Goal: Task Accomplishment & Management: Manage account settings

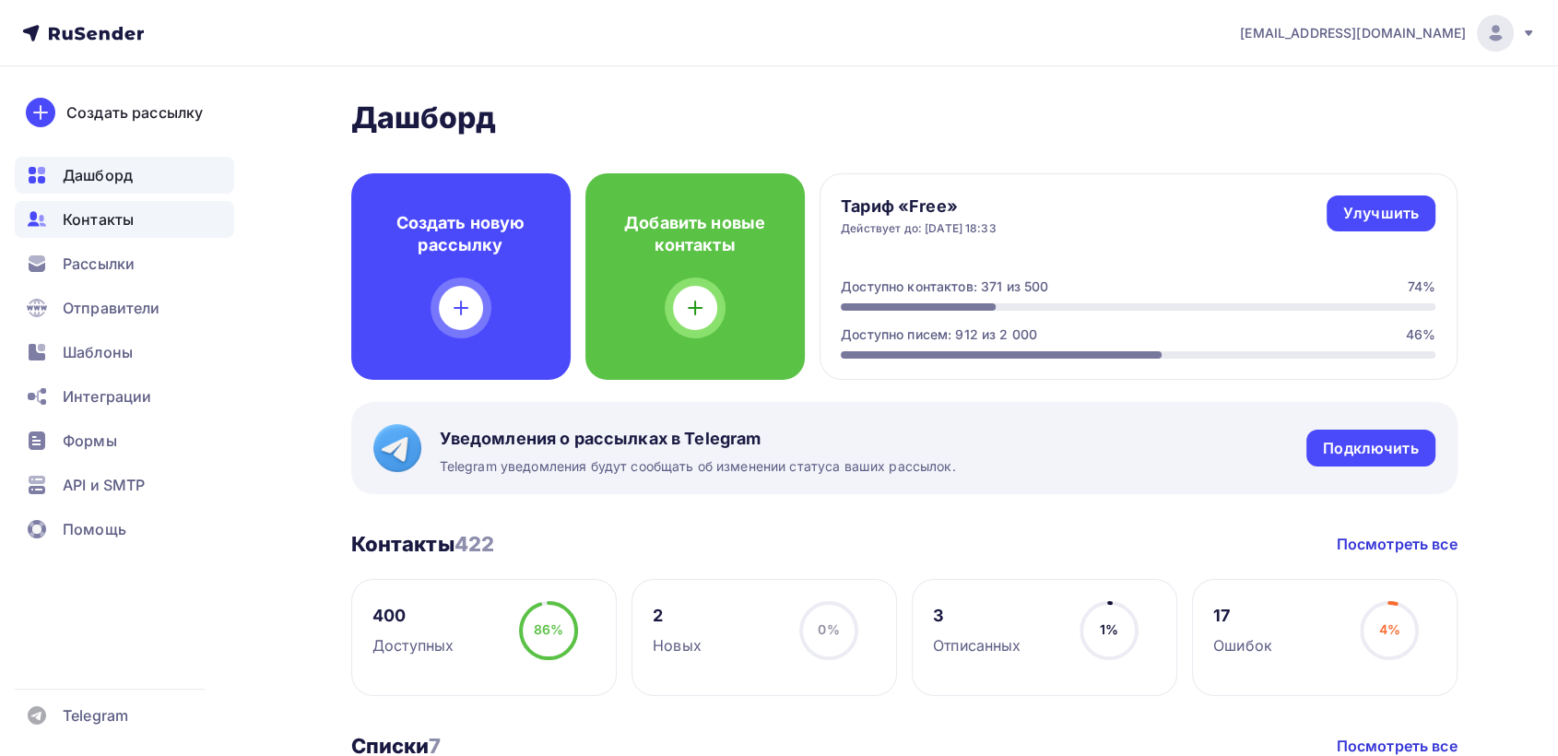
click at [107, 218] on span "Контакты" at bounding box center [98, 219] width 71 height 22
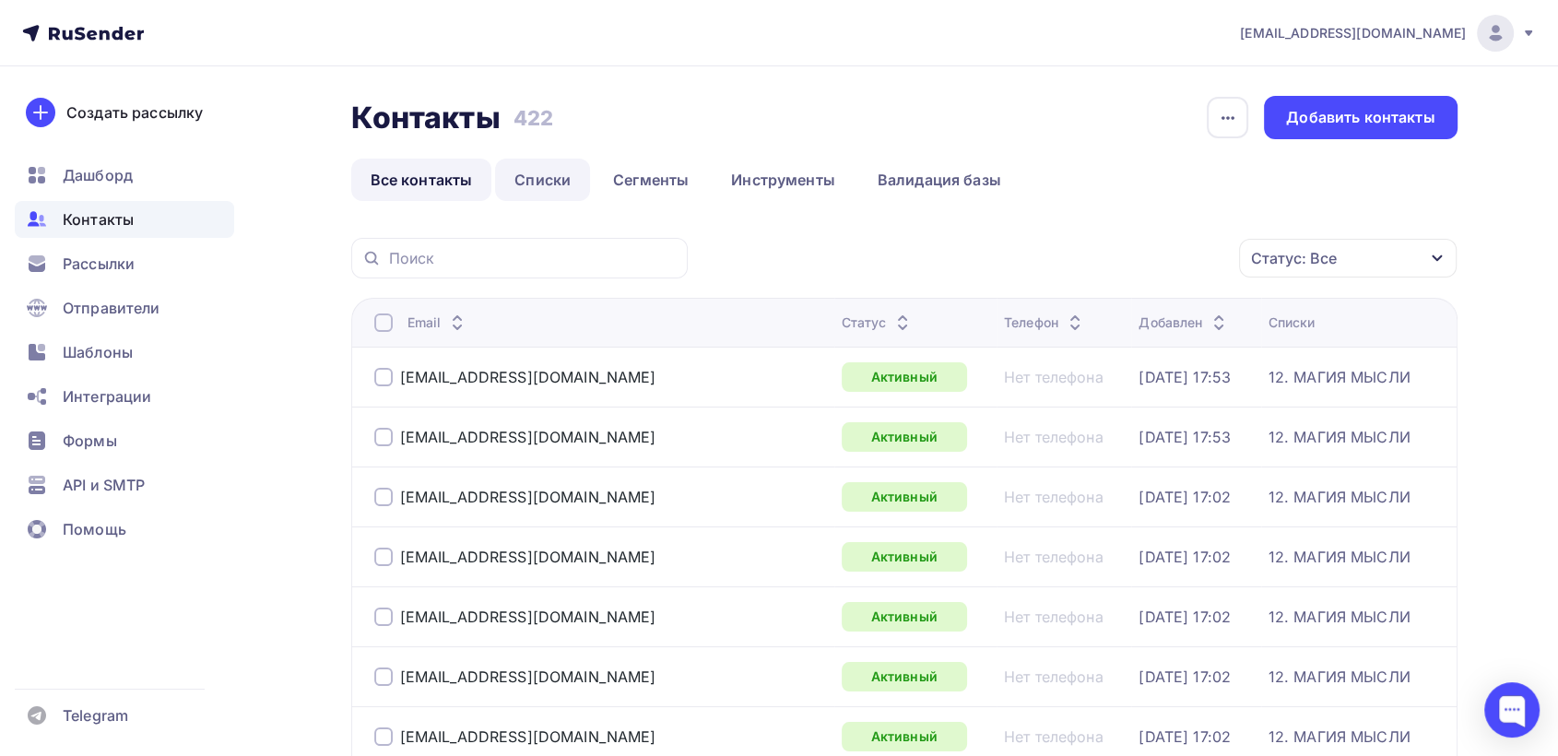
click at [545, 178] on link "Списки" at bounding box center [542, 180] width 95 height 42
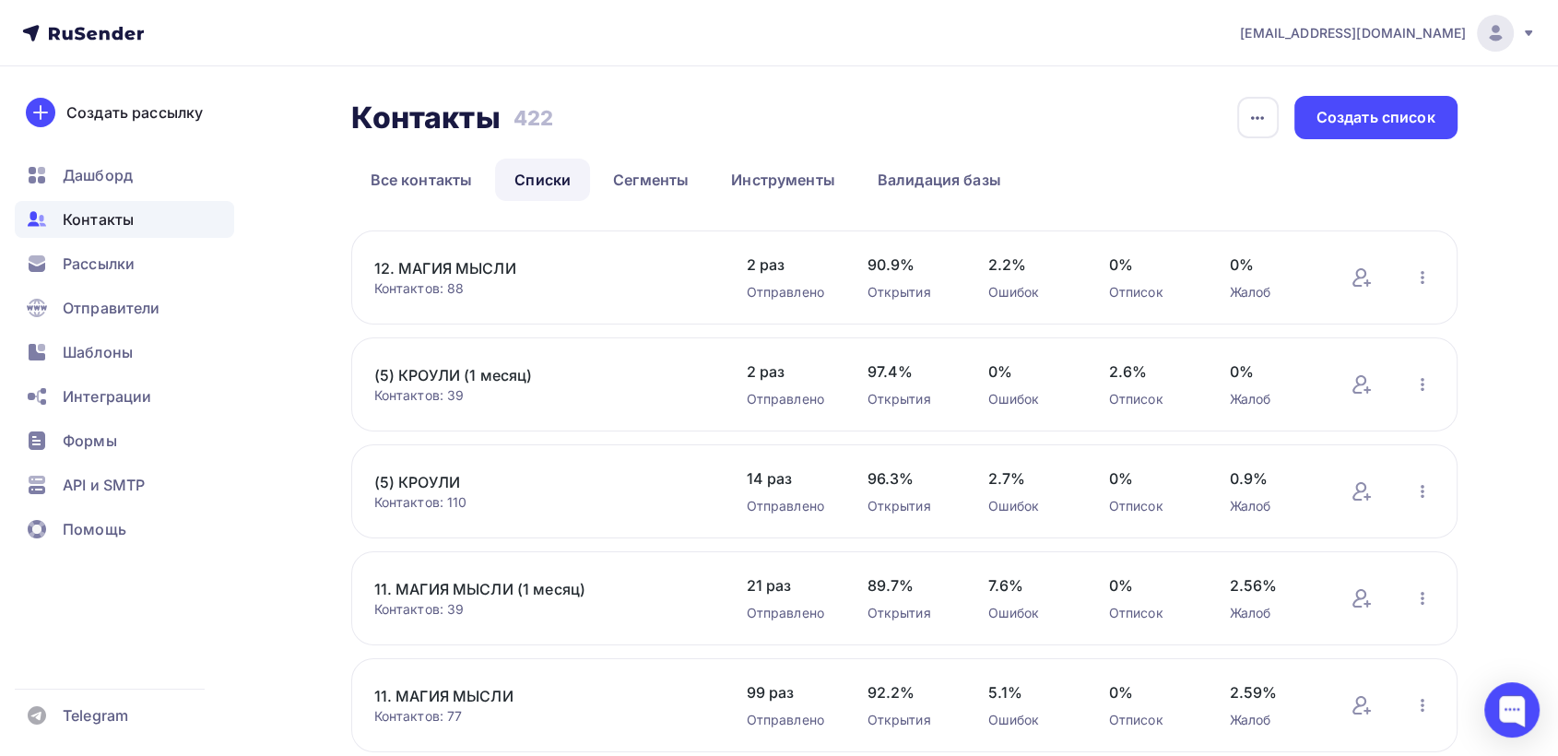
click at [449, 483] on link "(5) КРОУЛИ" at bounding box center [530, 482] width 313 height 22
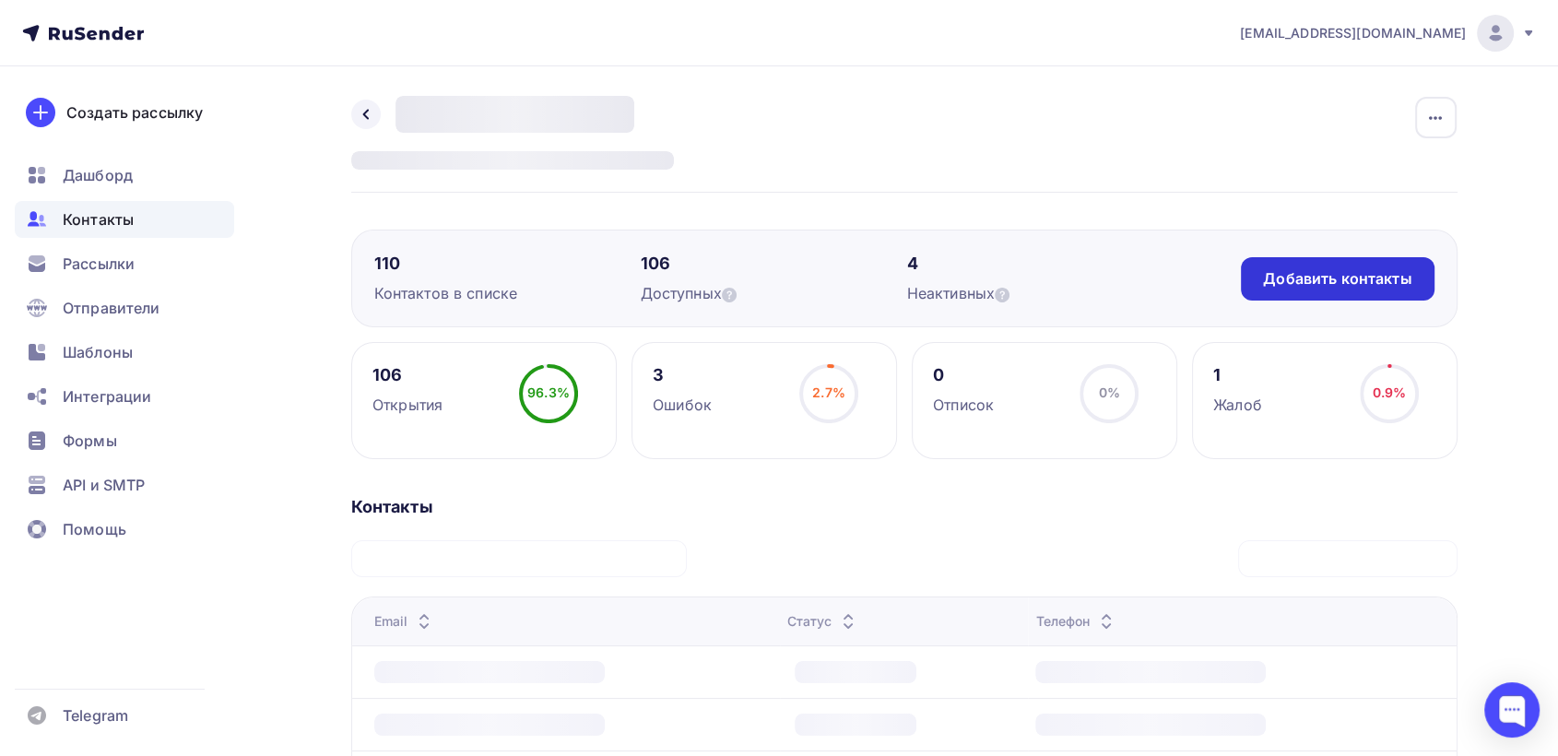
click at [1335, 283] on div "Добавить контакты" at bounding box center [1337, 278] width 148 height 21
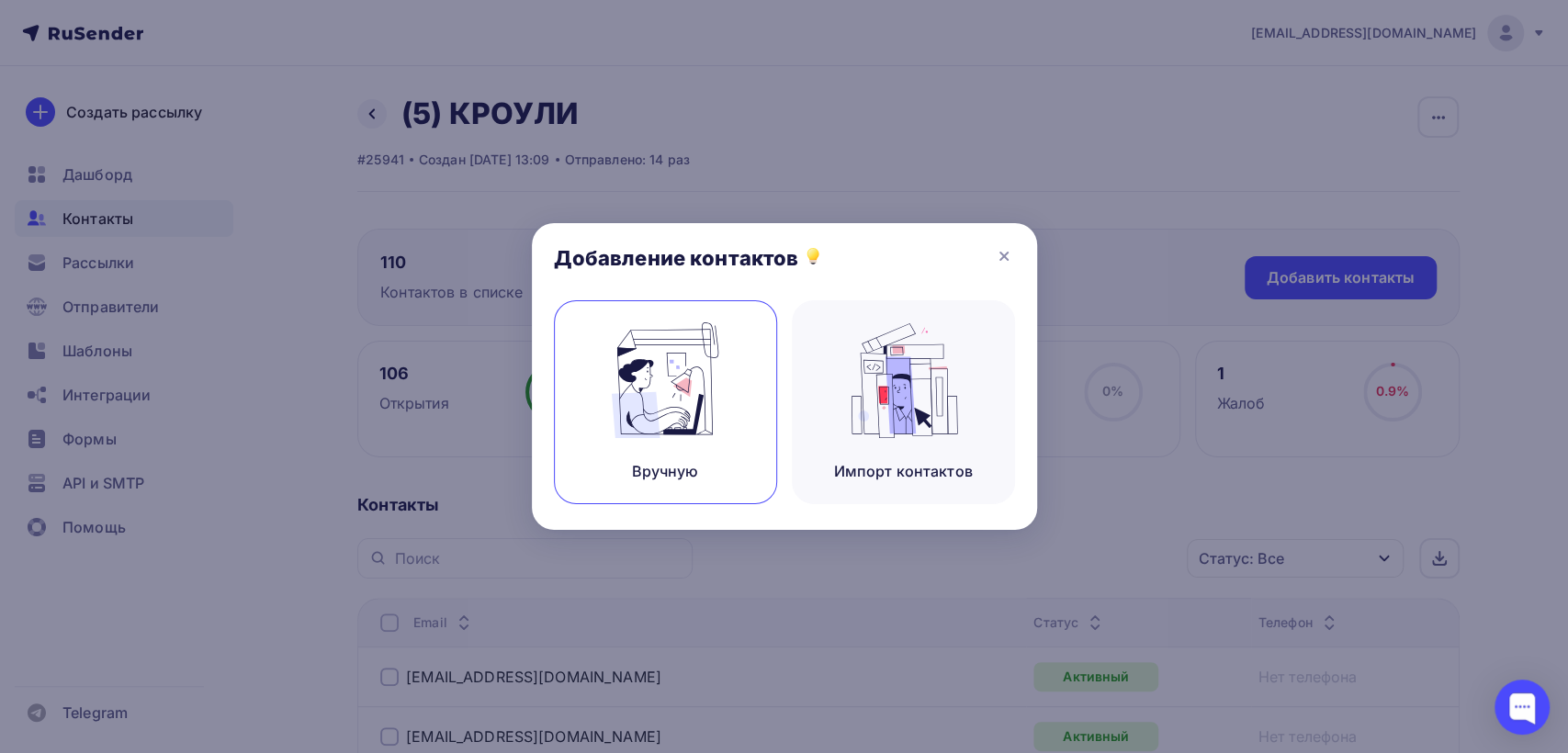
click at [677, 422] on img at bounding box center [665, 380] width 124 height 116
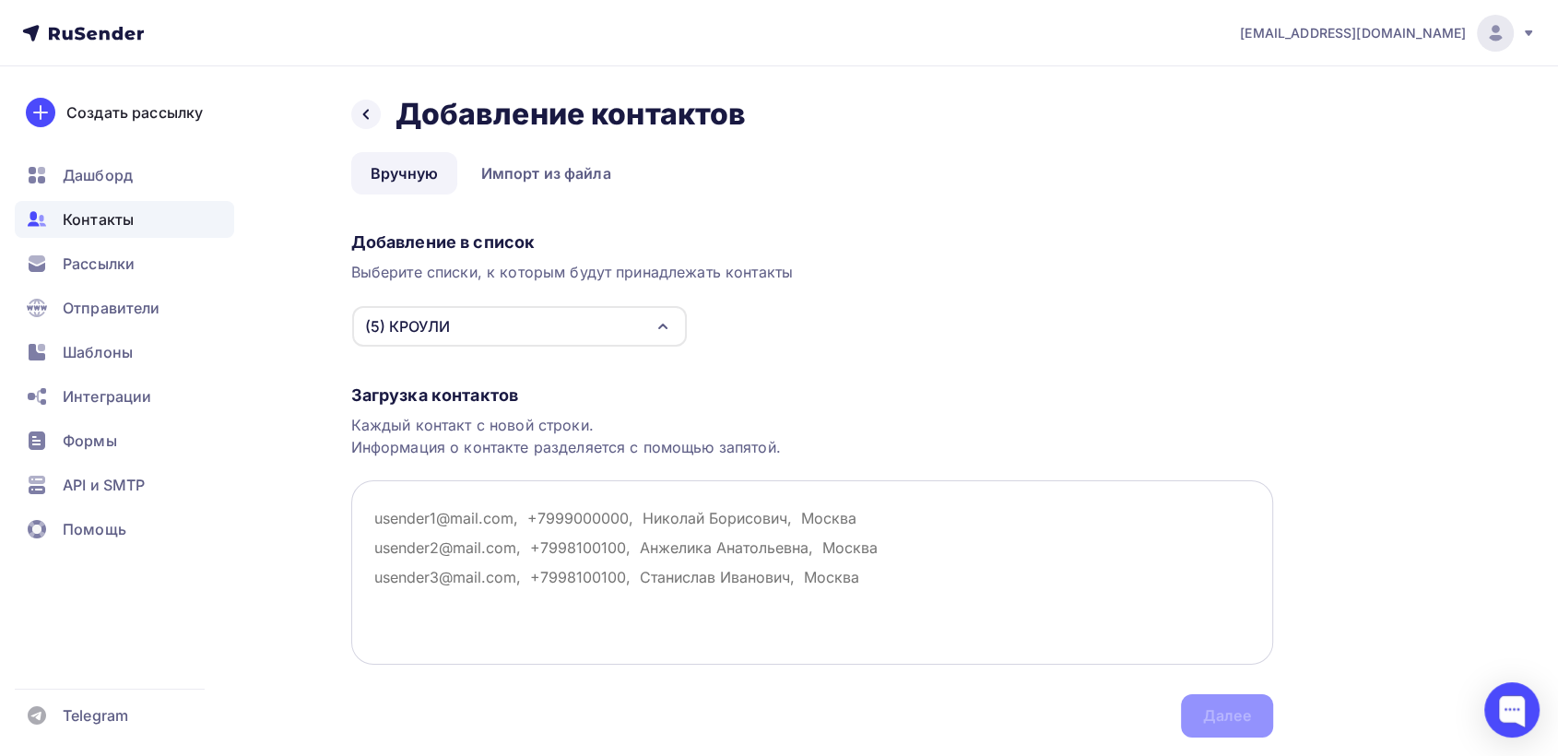
click at [392, 519] on textarea at bounding box center [812, 572] width 922 height 184
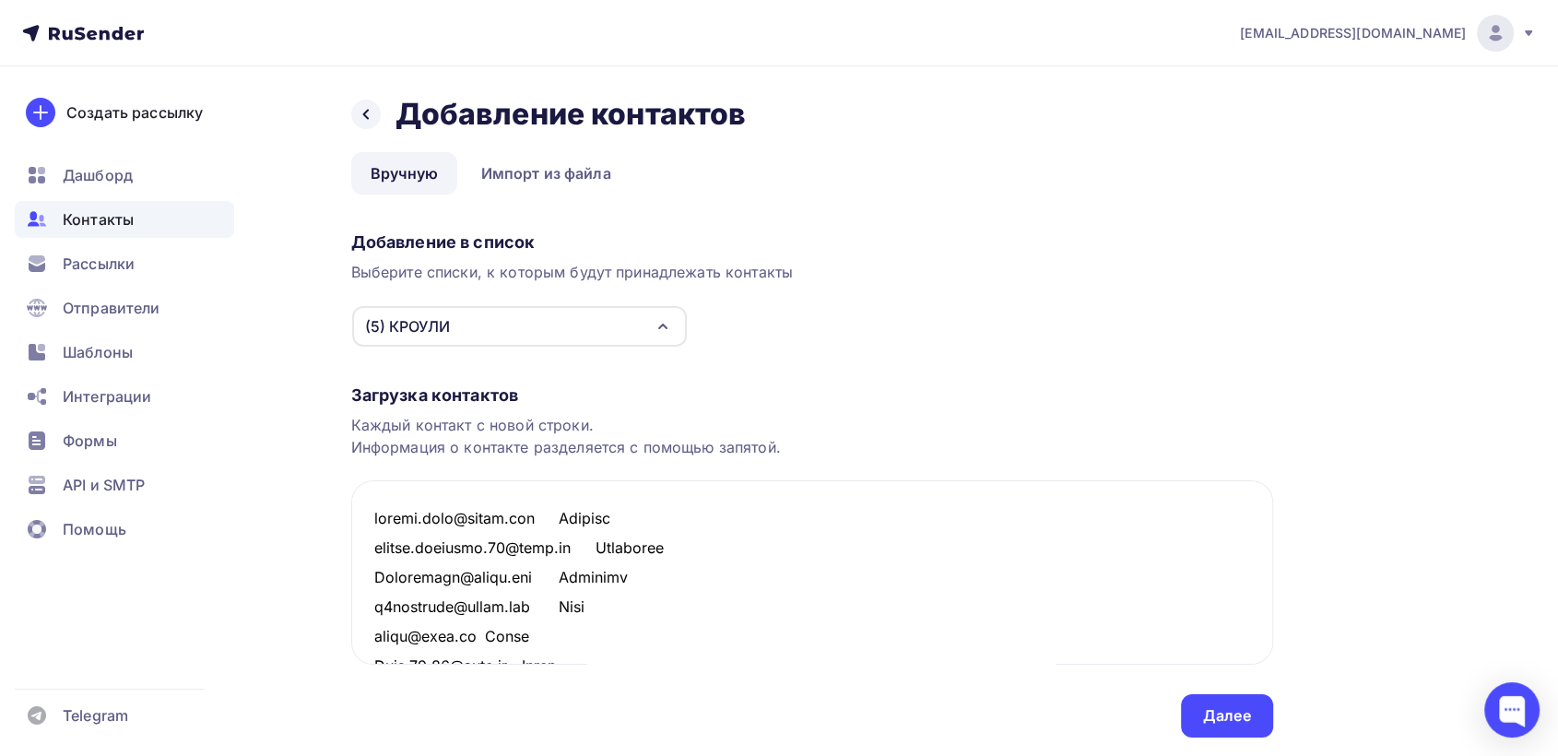
scroll to position [3108, 0]
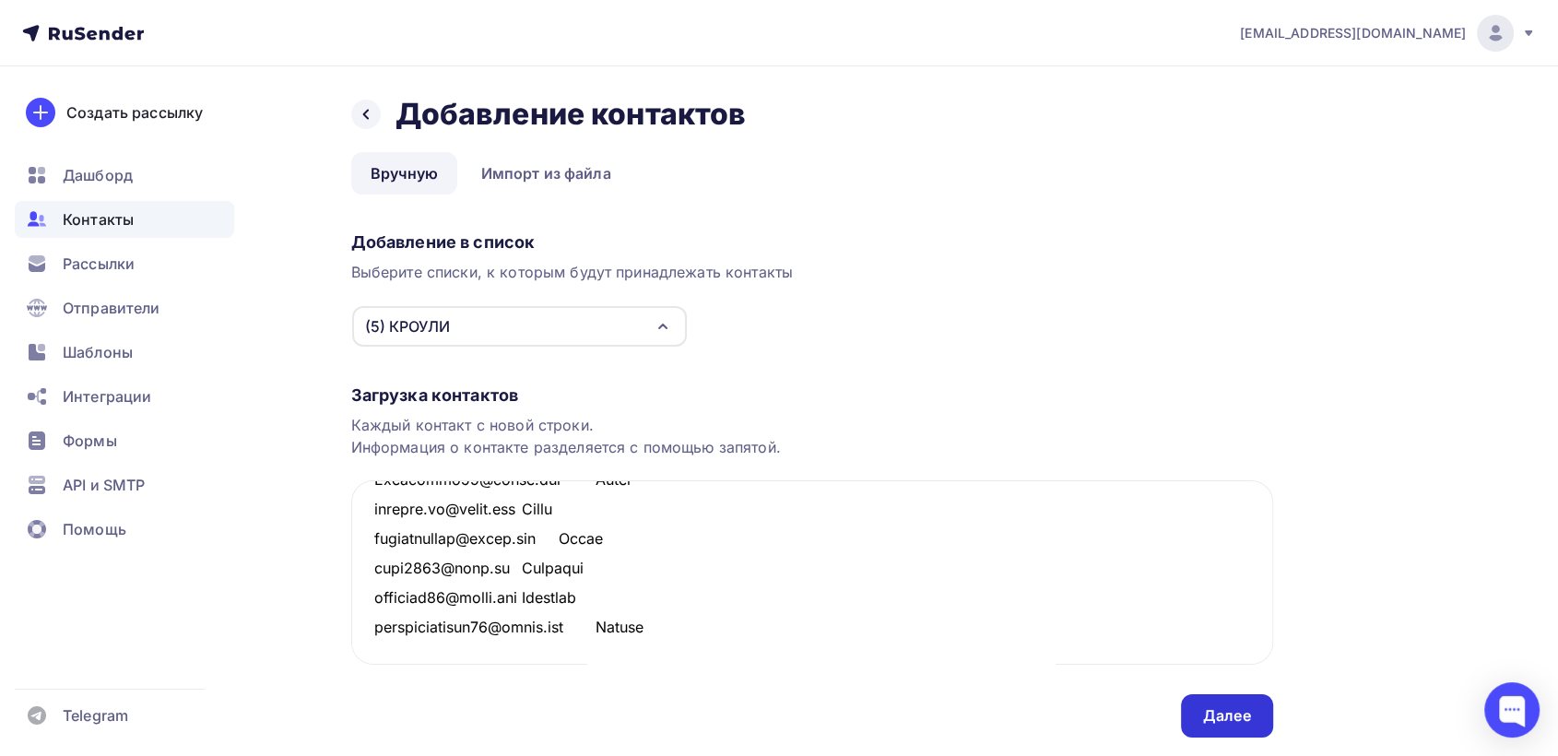
type textarea "loremi.dolo@sitam.con Adipisc elitse.doeiusmo.26@temp.in Utlaboree Doloremagn@a…"
click at [1221, 711] on div "Далее" at bounding box center [1227, 715] width 48 height 21
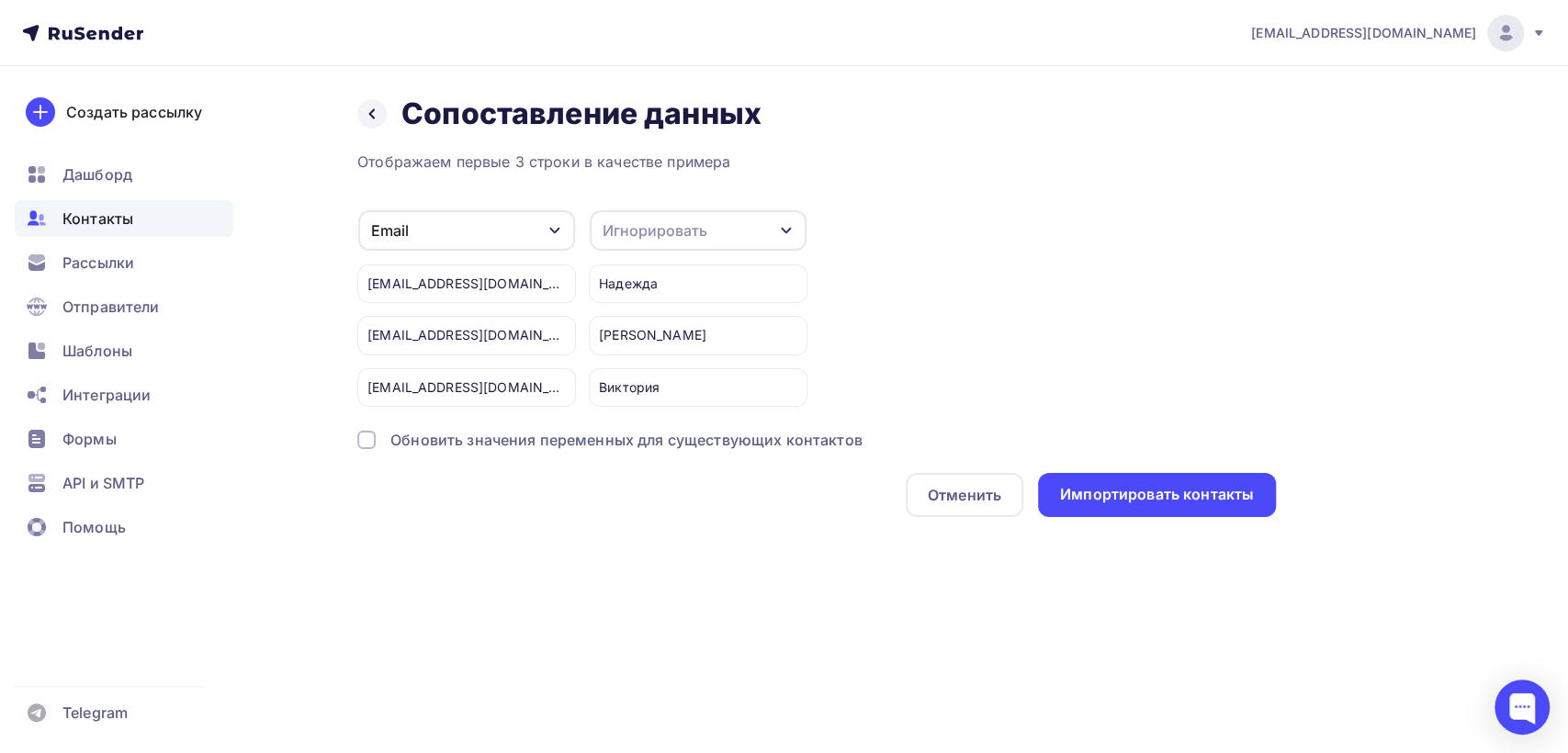
click at [759, 229] on div "Игнорировать" at bounding box center [698, 230] width 217 height 41
click at [661, 325] on div "Имя" at bounding box center [663, 324] width 107 height 22
click at [1136, 494] on div "Импортировать контакты" at bounding box center [1157, 494] width 194 height 21
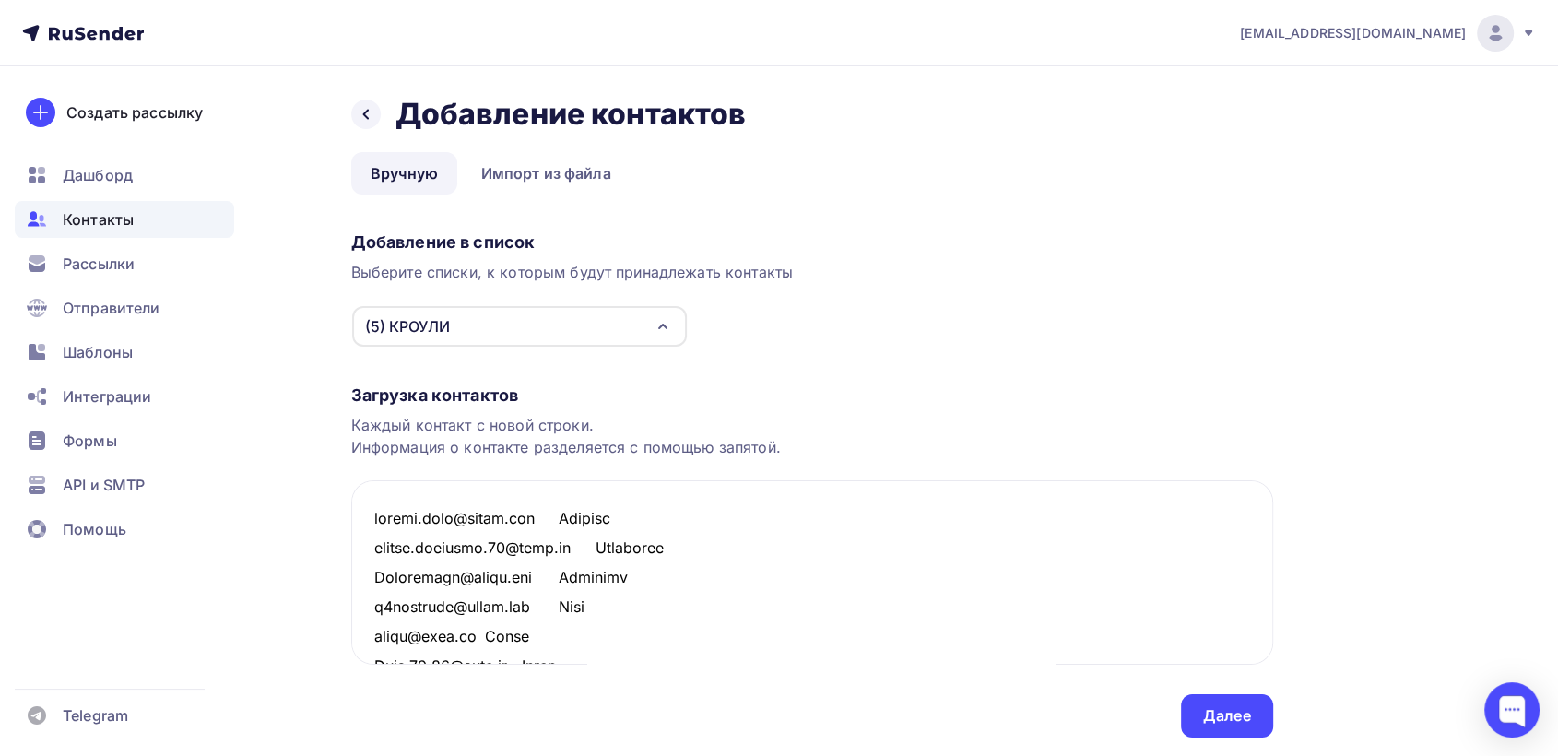
scroll to position [3136, 0]
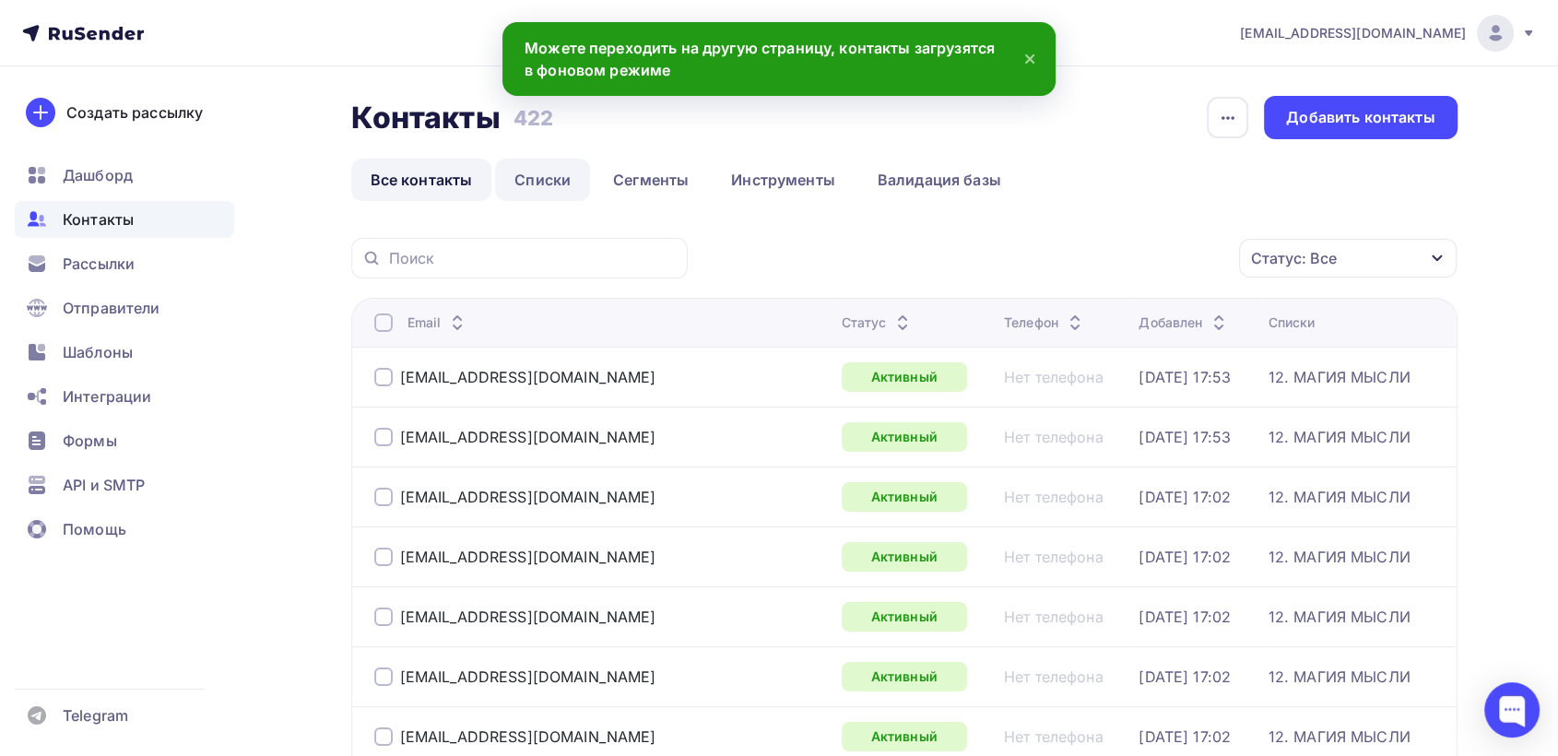
click at [549, 179] on link "Списки" at bounding box center [542, 180] width 95 height 42
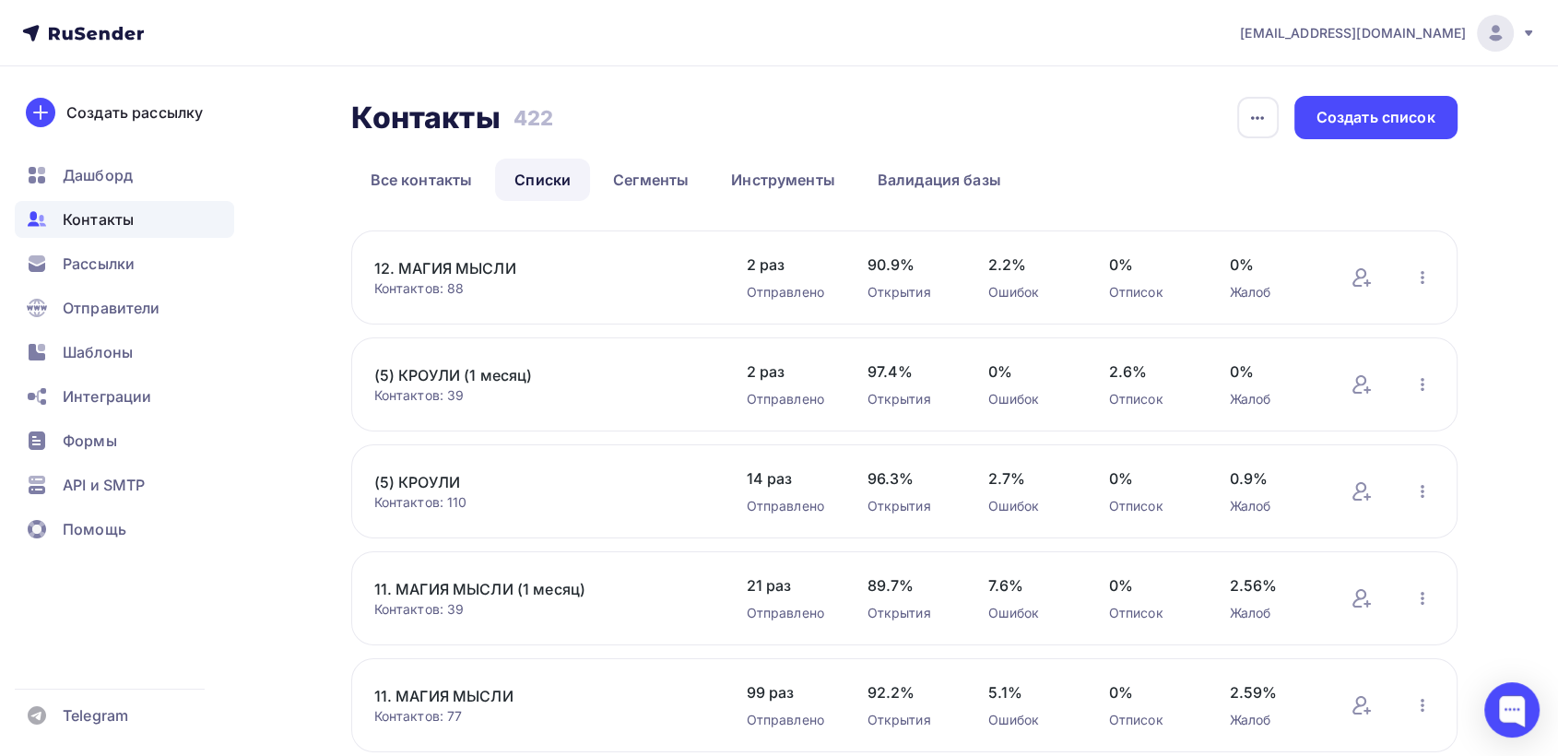
click at [443, 477] on link "(5) КРОУЛИ" at bounding box center [530, 482] width 313 height 22
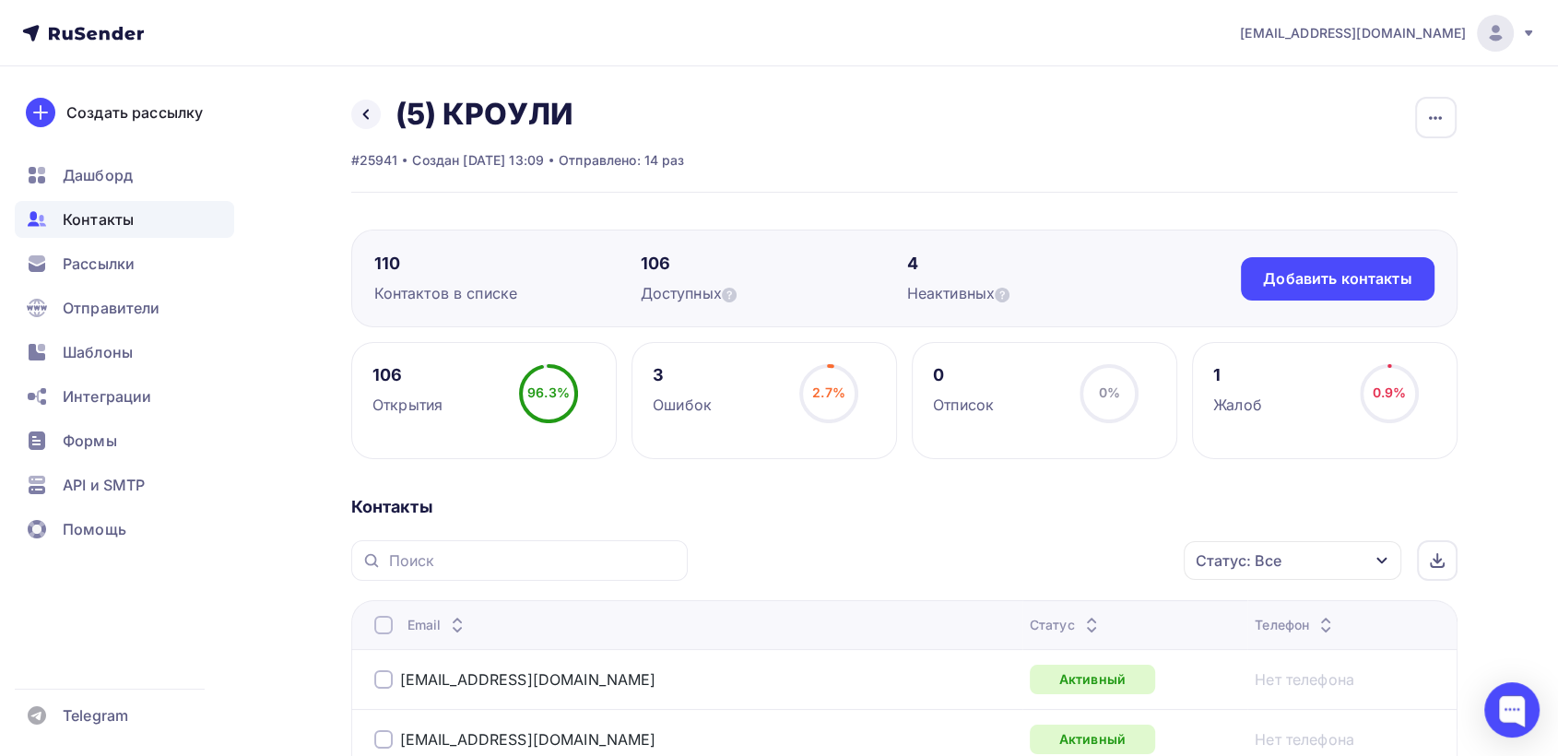
click at [97, 216] on span "Контакты" at bounding box center [98, 219] width 71 height 22
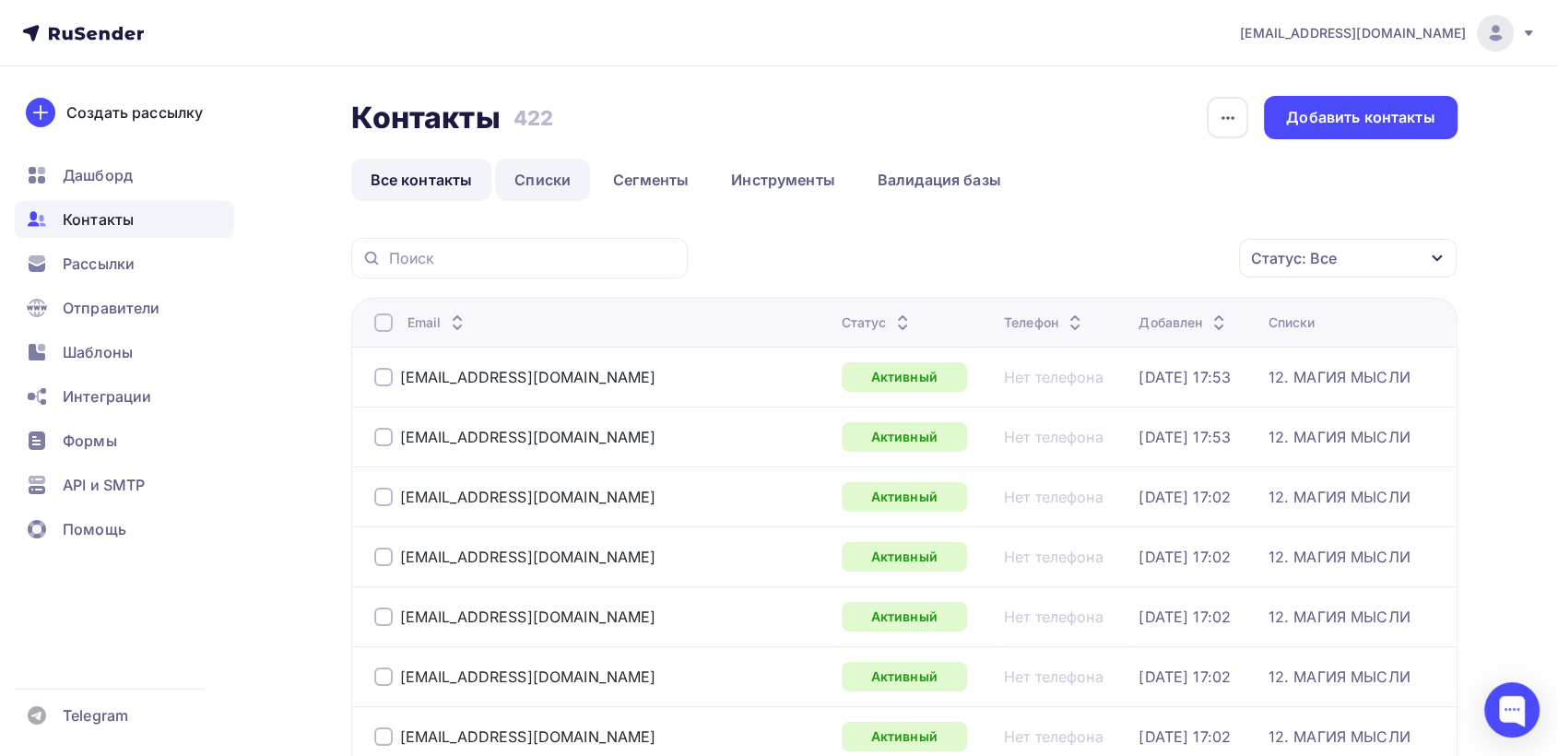
click at [540, 179] on link "Списки" at bounding box center [542, 180] width 95 height 42
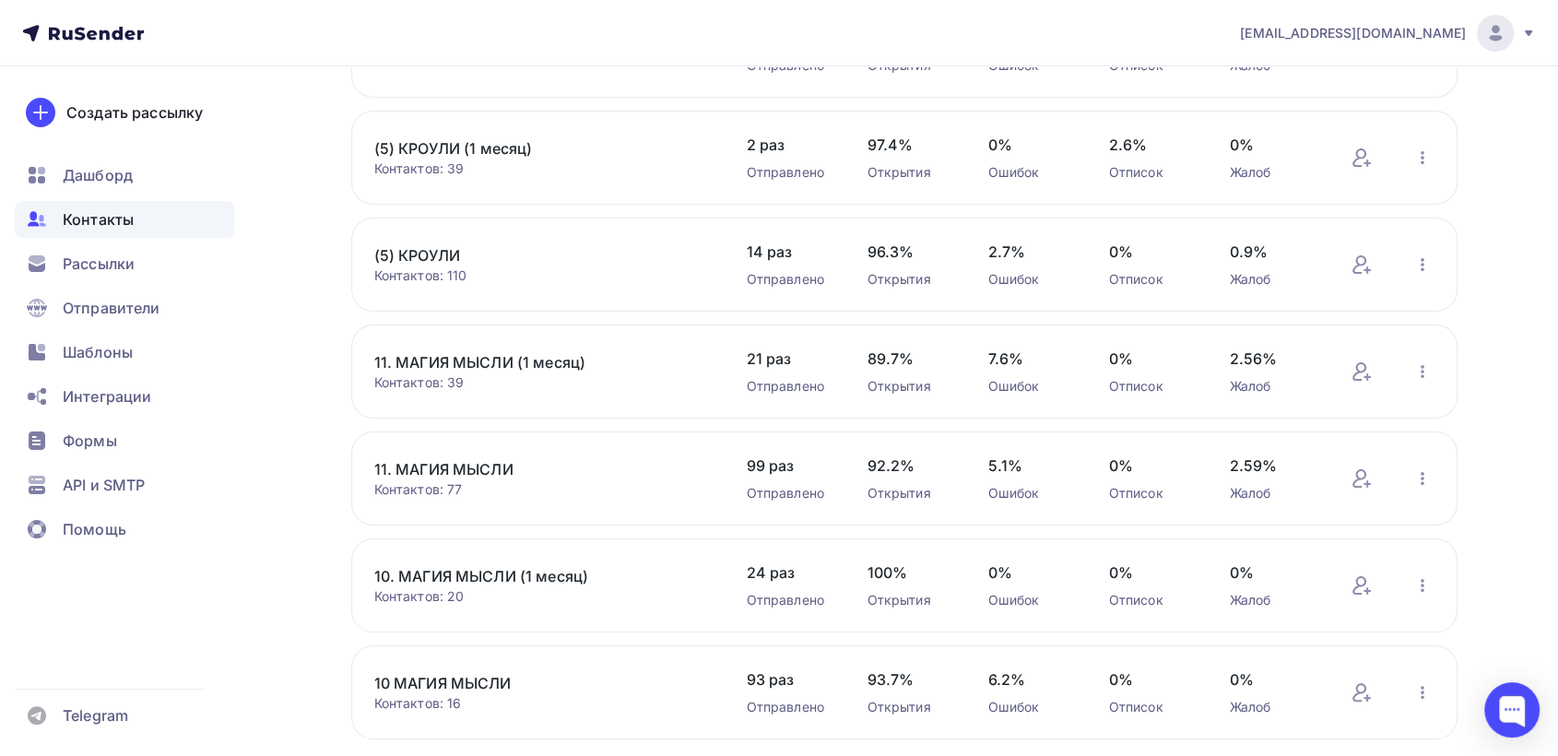
scroll to position [352, 0]
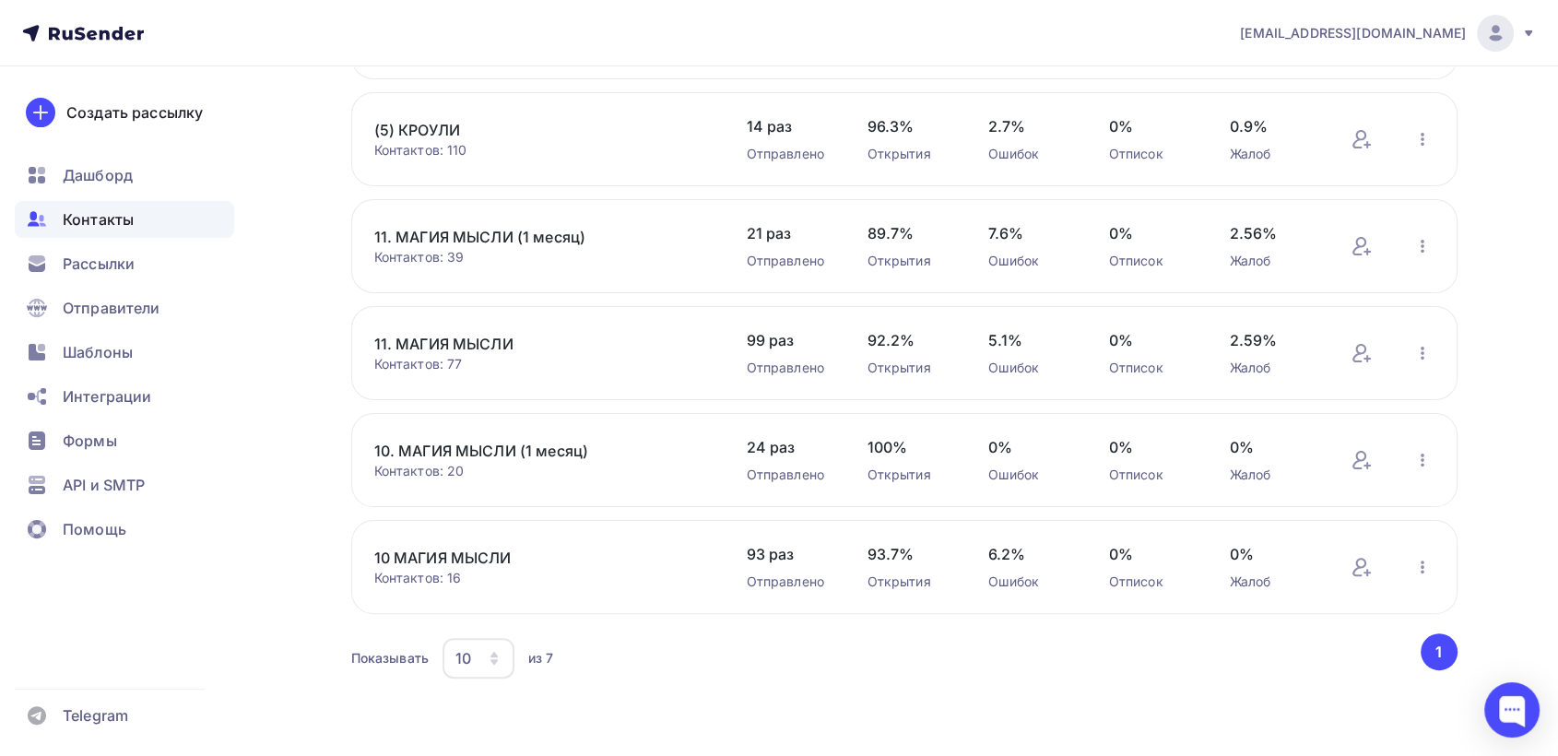
click at [464, 345] on link "11. МАГИЯ МЫСЛИ" at bounding box center [530, 344] width 313 height 22
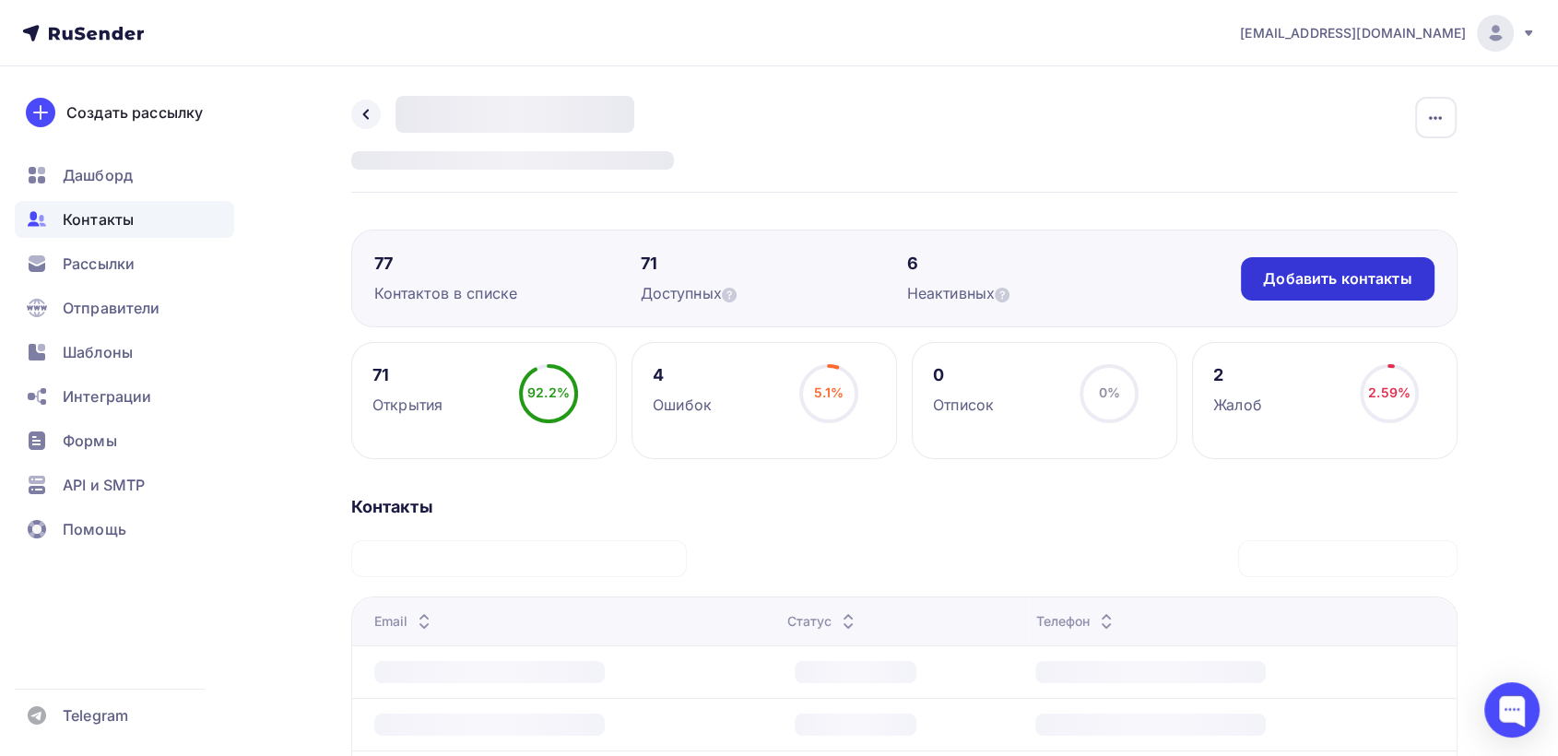
click at [1318, 278] on div "Добавить контакты" at bounding box center [1337, 278] width 148 height 21
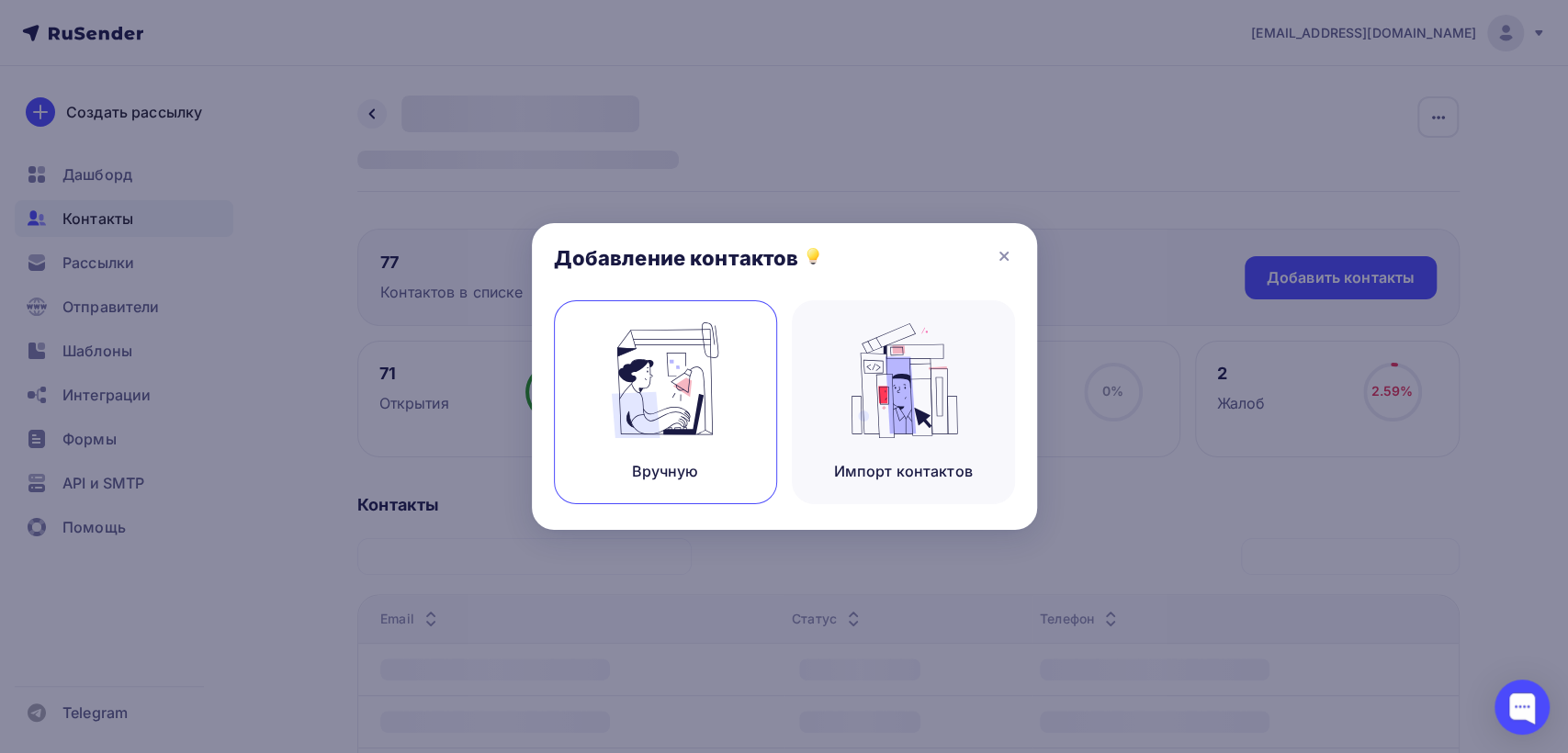
click at [654, 390] on img at bounding box center [665, 380] width 124 height 116
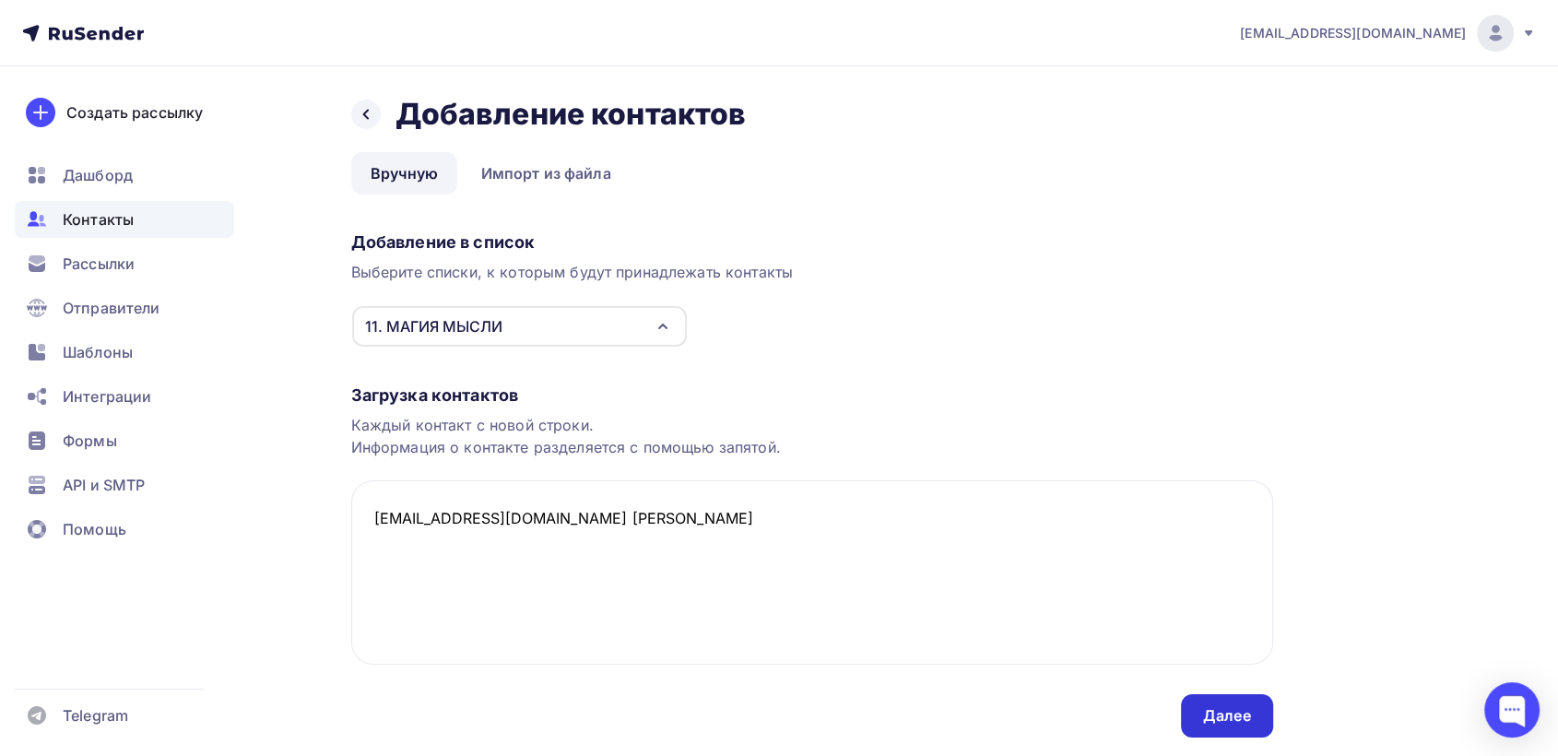
type textarea "[EMAIL_ADDRESS][DOMAIN_NAME] [PERSON_NAME]"
click at [1223, 715] on div "Далее" at bounding box center [1227, 715] width 48 height 21
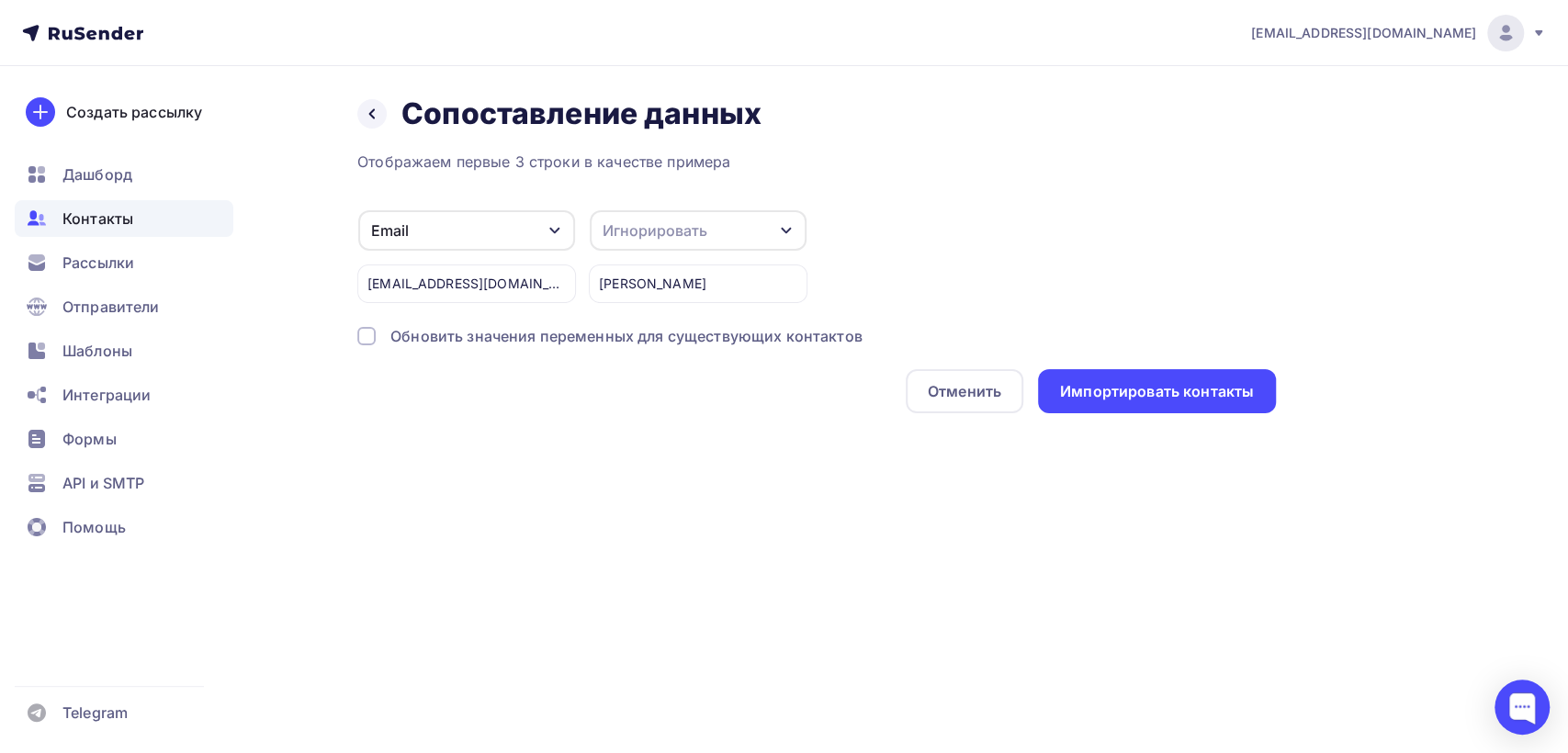
click at [685, 235] on div "Игнорировать" at bounding box center [654, 230] width 105 height 22
click at [644, 221] on div "Имя" at bounding box center [663, 220] width 107 height 22
click at [1148, 393] on div "Импортировать контакты" at bounding box center [1157, 391] width 194 height 21
